Goal: Information Seeking & Learning: Learn about a topic

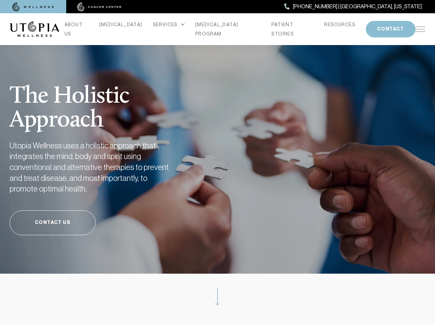
click at [420, 28] on img at bounding box center [420, 28] width 10 height 5
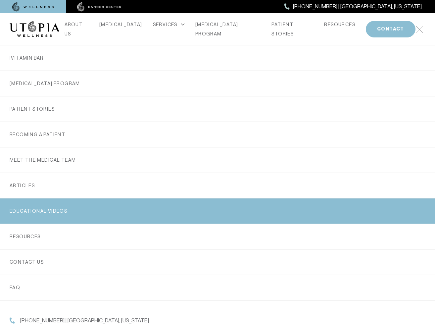
scroll to position [104, 0]
click at [51, 207] on link "EDUCATIONAL VIDEOS" at bounding box center [218, 210] width 416 height 25
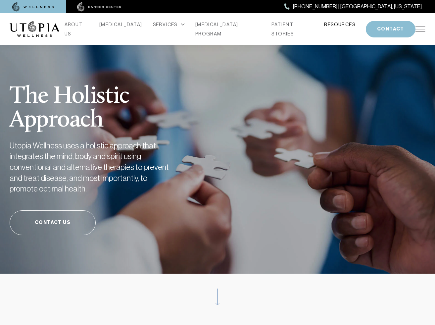
click at [324, 29] on link "RESOURCES" at bounding box center [339, 24] width 31 height 9
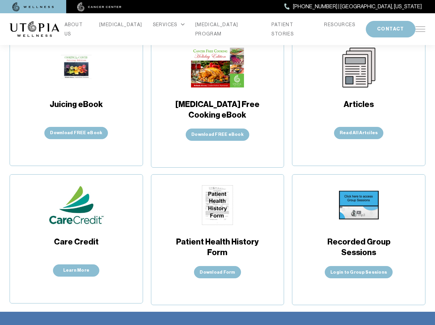
scroll to position [150, 0]
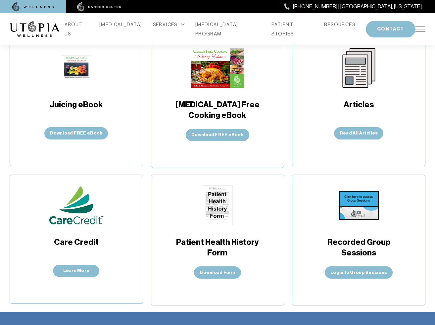
click at [216, 74] on img at bounding box center [217, 68] width 53 height 40
click at [217, 107] on span "[MEDICAL_DATA] Free Cooking eBook" at bounding box center [217, 110] width 89 height 22
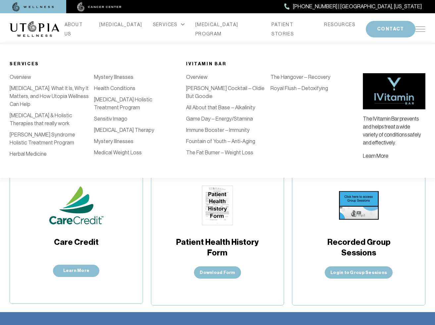
click at [181, 26] on icon at bounding box center [183, 24] width 4 height 3
click at [167, 28] on div "SERVICES" at bounding box center [169, 24] width 32 height 9
click at [382, 155] on link "Learn More" at bounding box center [375, 156] width 25 height 6
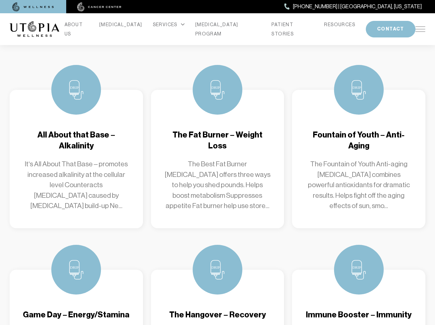
scroll to position [535, 0]
